Goal: Task Accomplishment & Management: Complete application form

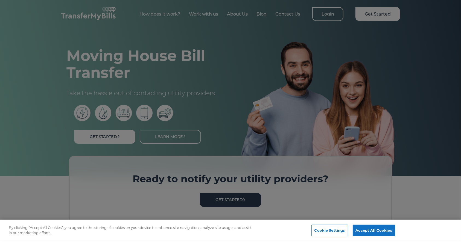
scroll to position [225, 0]
click at [316, 153] on div at bounding box center [230, 121] width 461 height 242
click at [279, 176] on div at bounding box center [230, 121] width 461 height 242
click at [166, 87] on div at bounding box center [230, 121] width 461 height 242
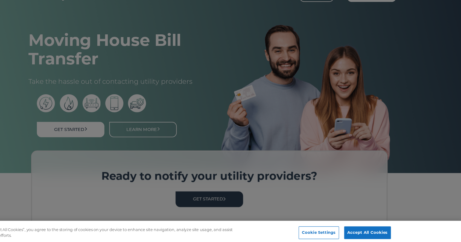
scroll to position [191, 0]
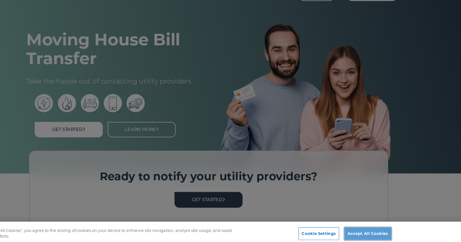
click at [372, 225] on button "Accept All Cookies" at bounding box center [373, 230] width 42 height 11
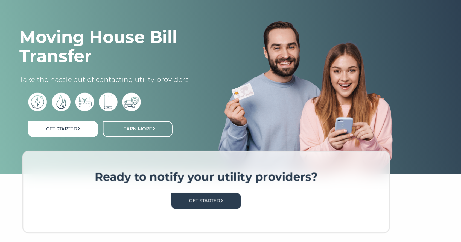
drag, startPoint x: 251, startPoint y: 78, endPoint x: 394, endPoint y: 164, distance: 167.6
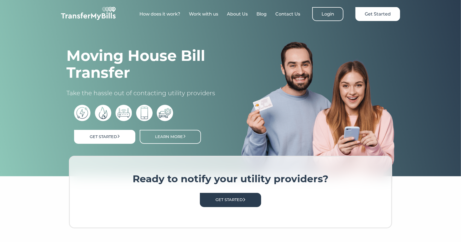
scroll to position [204, 0]
drag, startPoint x: 310, startPoint y: 104, endPoint x: 358, endPoint y: 142, distance: 62.1
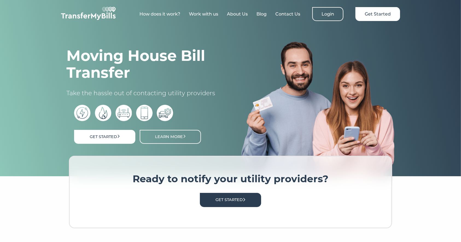
scroll to position [3, 0]
drag, startPoint x: 50, startPoint y: 8, endPoint x: 111, endPoint y: 11, distance: 61.9
click at [111, 11] on div "How does it work? Work with us About Us Blog Contact Us Login Get Started" at bounding box center [230, 12] width 350 height 25
drag, startPoint x: 248, startPoint y: 70, endPoint x: 347, endPoint y: 161, distance: 134.8
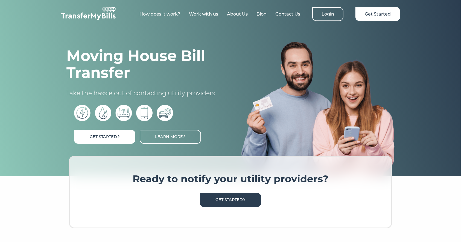
copy div "TransferMyBills takes the stress out of moving and saves you time. We provide a…"
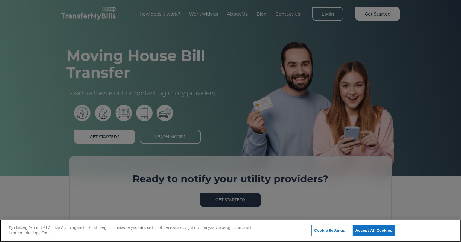
scroll to position [194, 0]
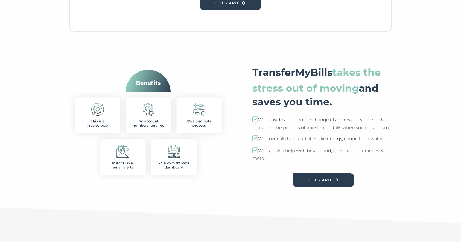
drag, startPoint x: 246, startPoint y: 70, endPoint x: 378, endPoint y: 157, distance: 157.3
click at [378, 157] on div "TransferMyBills takes the stress out of moving and saves you time. We provide a…" at bounding box center [323, 127] width 164 height 127
click at [245, 42] on section "Ready to notify your utility providers? Get Started" at bounding box center [230, 14] width 461 height 69
